Goal: Download file/media

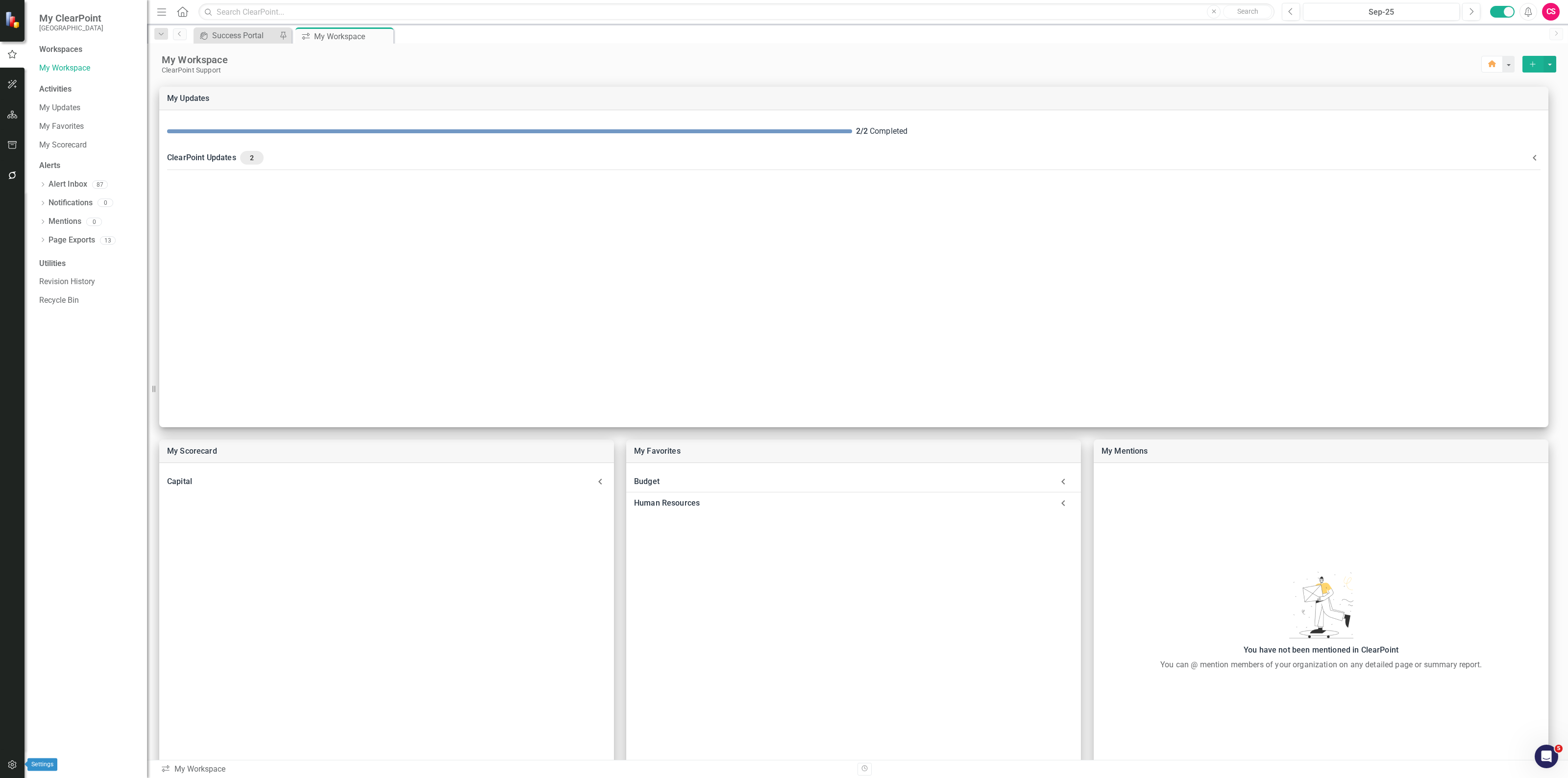
click at [12, 758] on button "button" at bounding box center [12, 766] width 22 height 21
click at [72, 145] on link "Reporting Frequencies" at bounding box center [88, 147] width 98 height 12
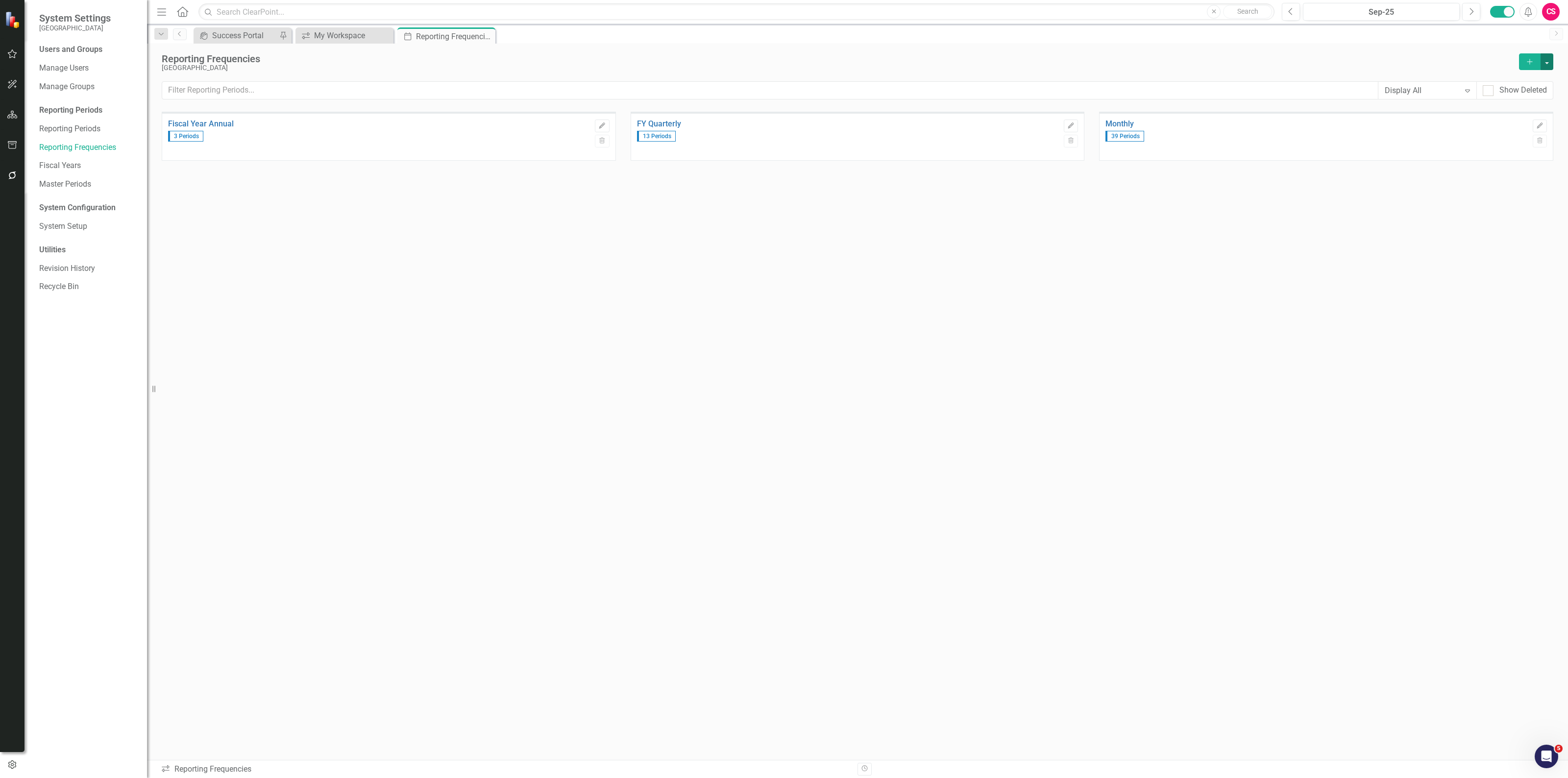
click at [1547, 61] on button "button" at bounding box center [1547, 61] width 13 height 16
click at [1530, 96] on link "Excel File Period Report" at bounding box center [1497, 99] width 110 height 18
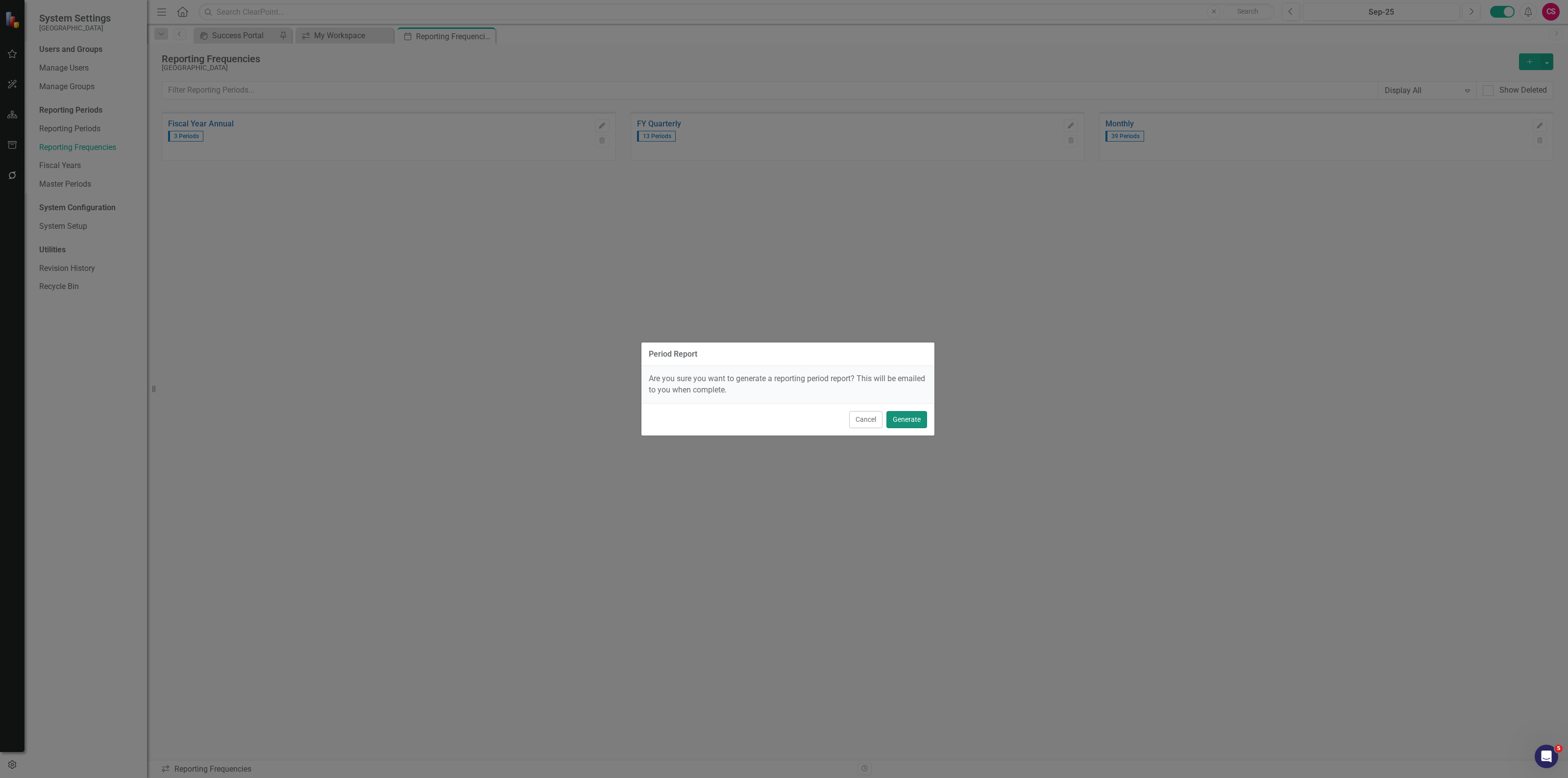
click at [916, 424] on button "Generate" at bounding box center [906, 419] width 41 height 17
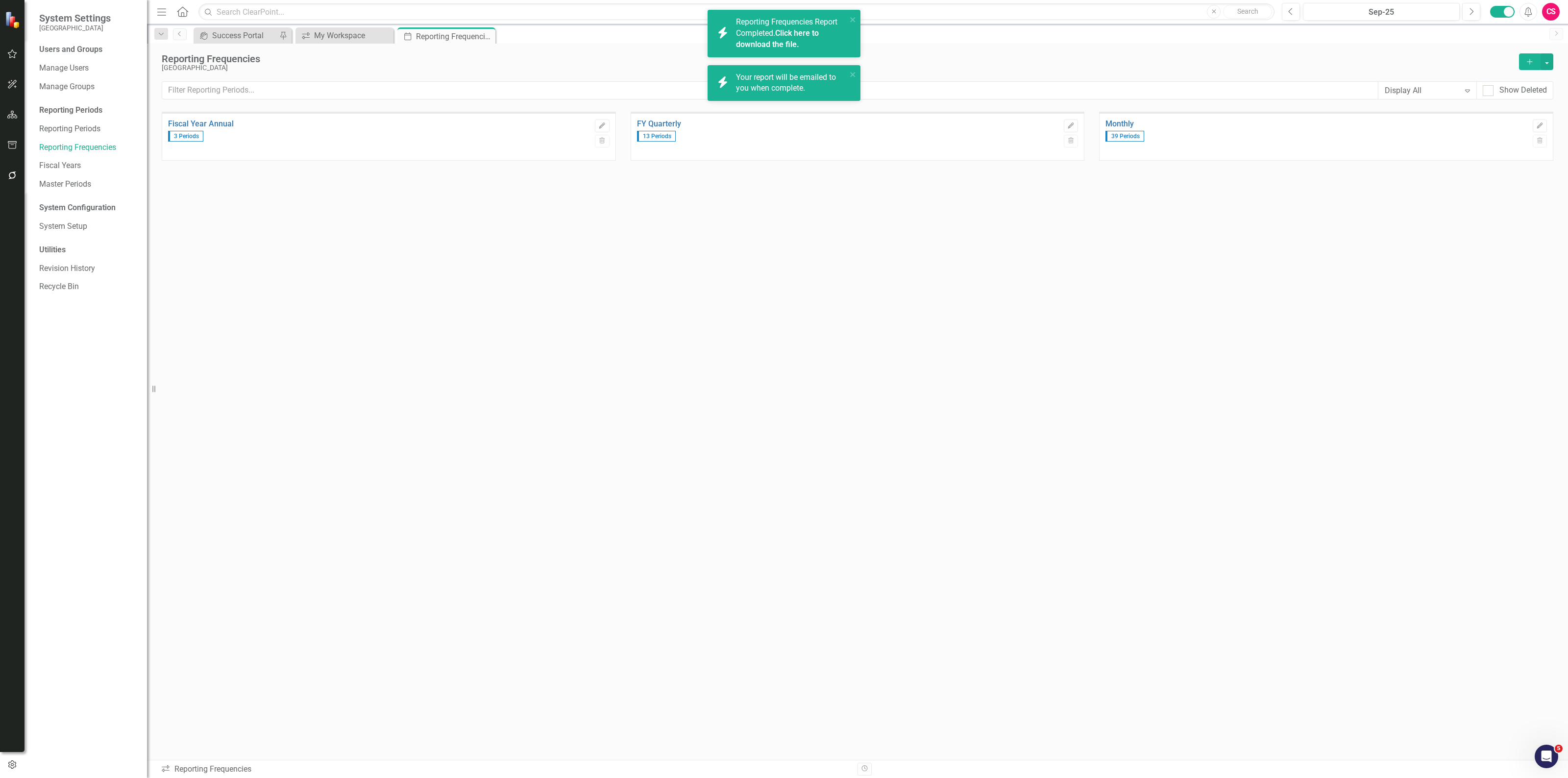
click at [780, 41] on link "Click here to download the file." at bounding box center [777, 39] width 83 height 21
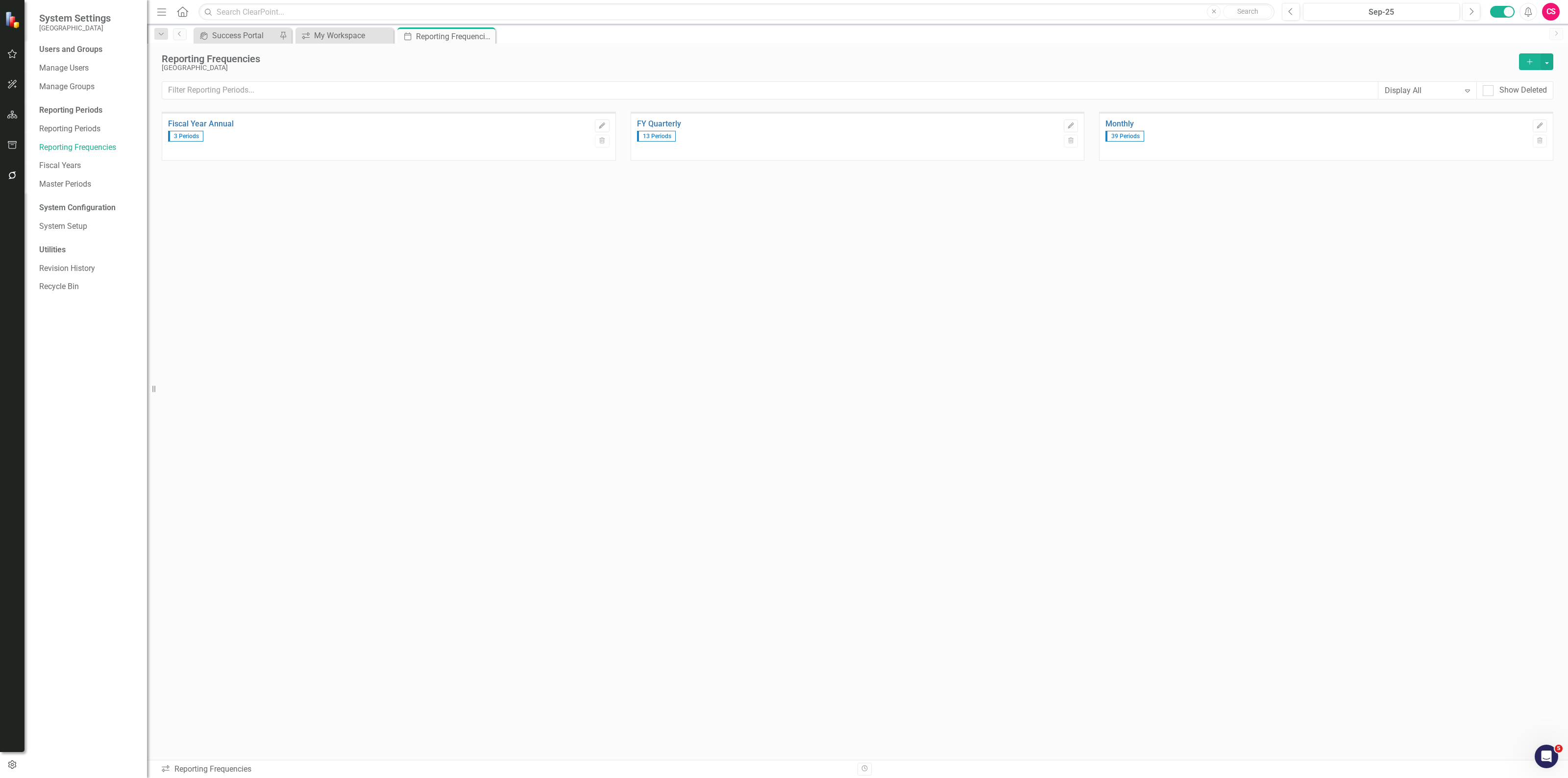
click at [216, 336] on div "Fiscal Year Annual 3 Periods Edit Trash FY Quarterly 13 Periods Edit Trash Mont…" at bounding box center [858, 417] width 1391 height 610
click at [5, 179] on button "button" at bounding box center [12, 176] width 22 height 21
click at [79, 71] on link "Reporting Workflows" at bounding box center [88, 71] width 98 height 12
